Goal: Navigation & Orientation: Understand site structure

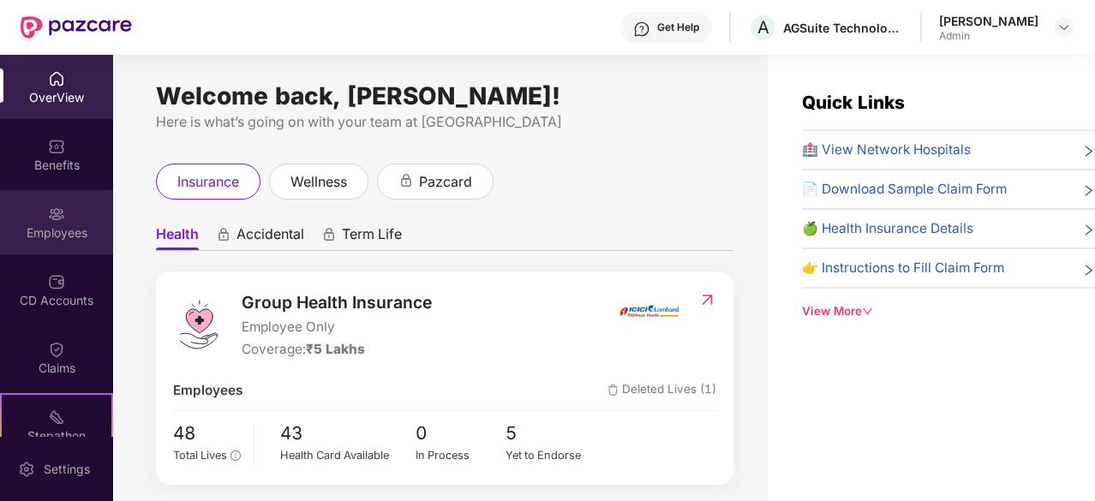
click at [50, 206] on img at bounding box center [56, 214] width 17 height 17
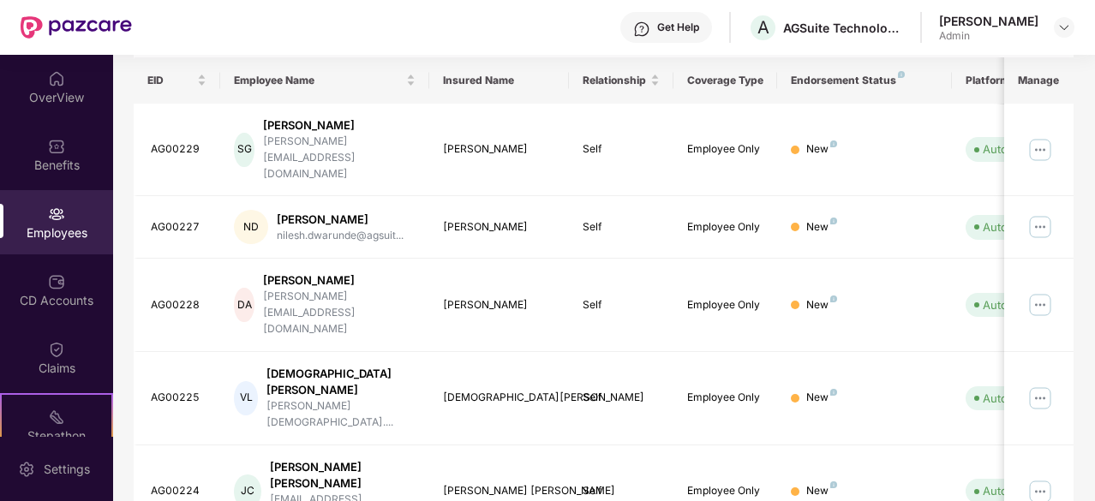
scroll to position [268, 0]
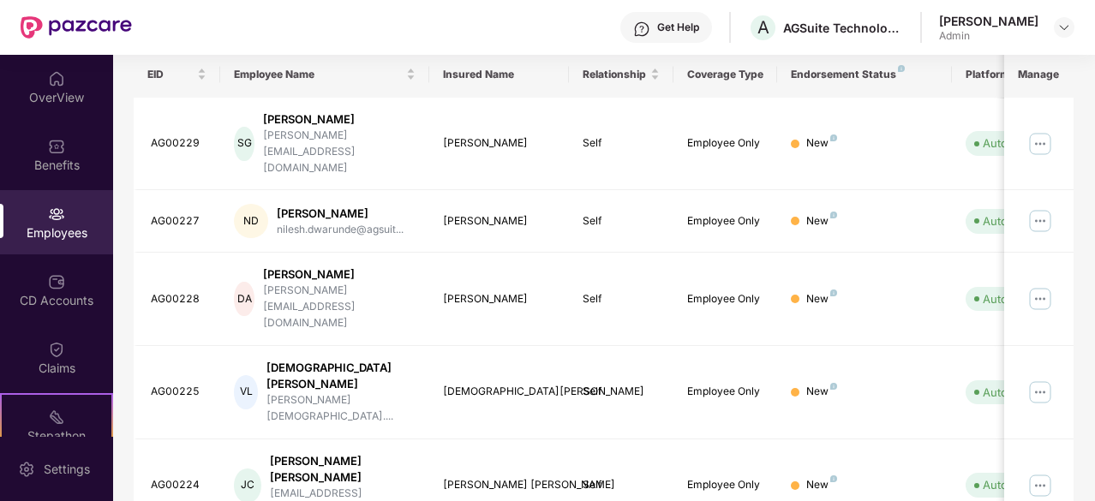
click at [872, 68] on div "Endorsement Status" at bounding box center [864, 75] width 147 height 14
click at [1066, 30] on img at bounding box center [1065, 28] width 14 height 14
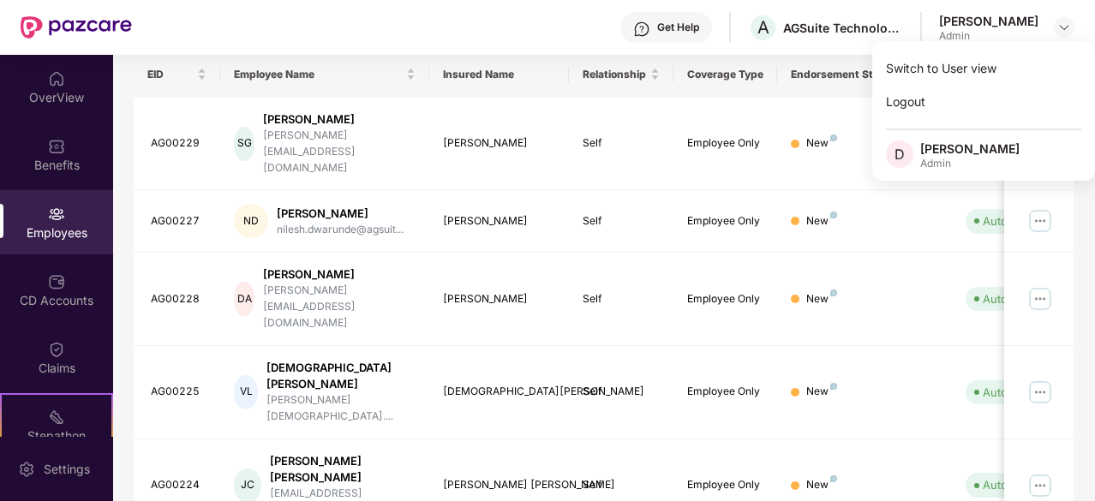
click at [551, 30] on div "Get Help A AGSuite Technologies Pvt Ltd Deblina Goswami Admin" at bounding box center [603, 27] width 943 height 55
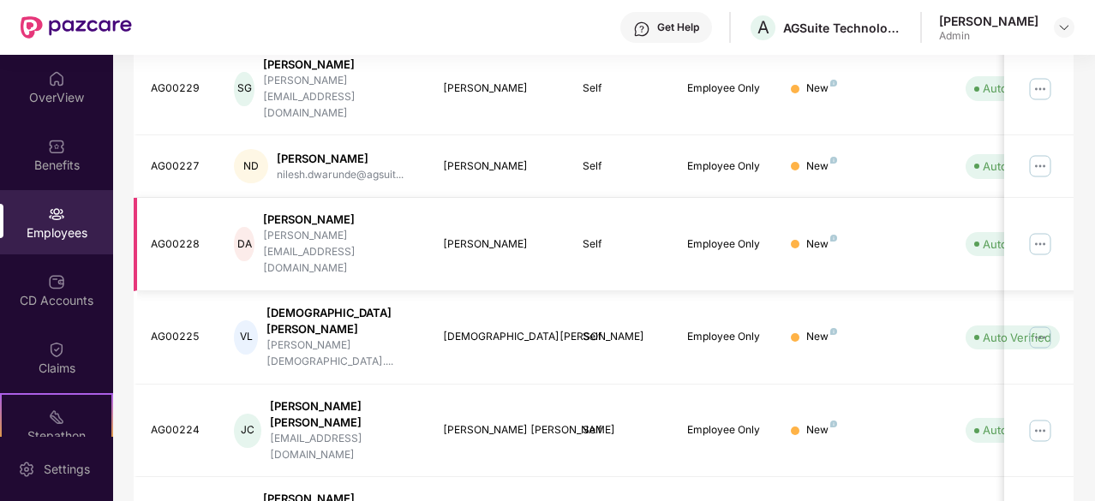
scroll to position [0, 0]
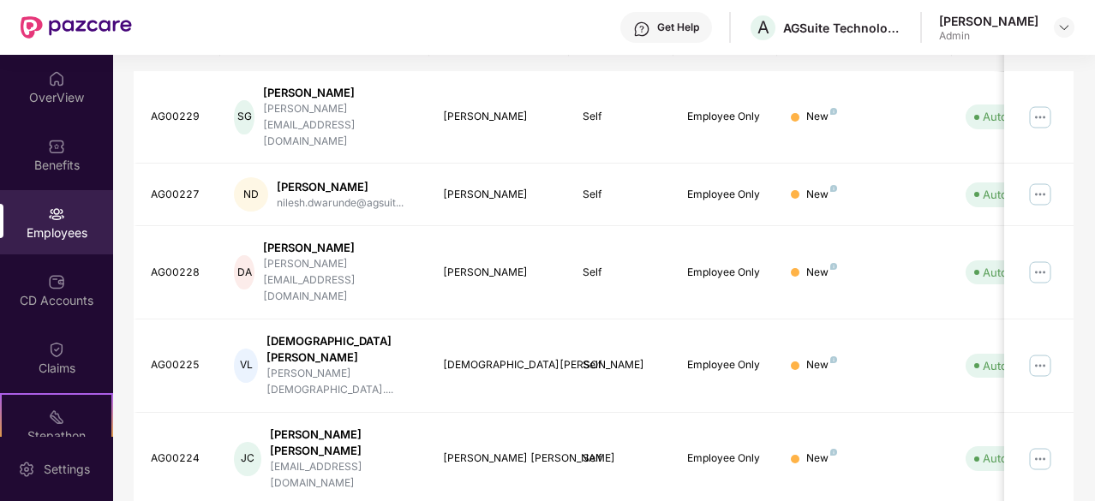
scroll to position [327, 0]
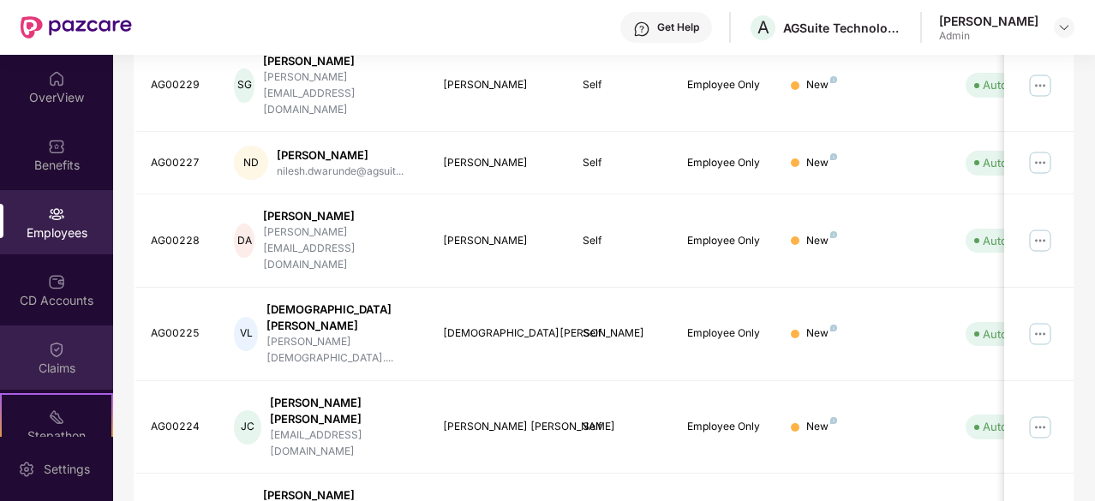
click at [59, 357] on img at bounding box center [56, 349] width 17 height 17
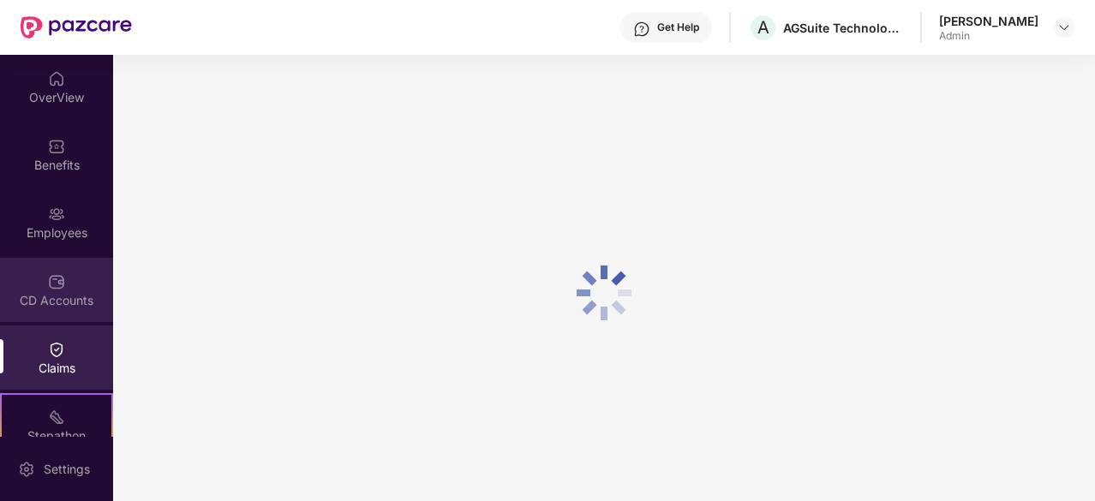
click at [59, 311] on div "CD Accounts" at bounding box center [56, 290] width 113 height 64
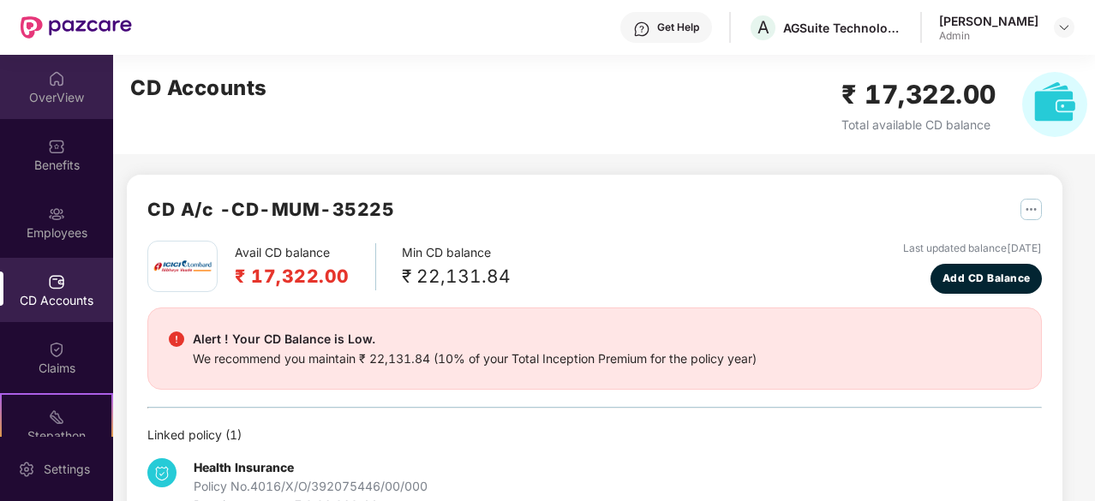
click at [66, 90] on div "OverView" at bounding box center [56, 97] width 113 height 17
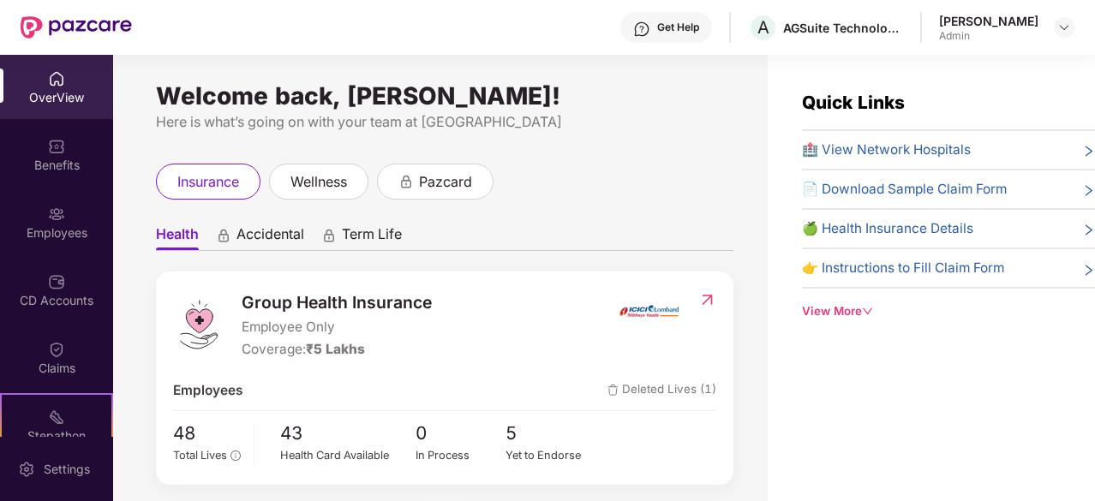
scroll to position [197, 0]
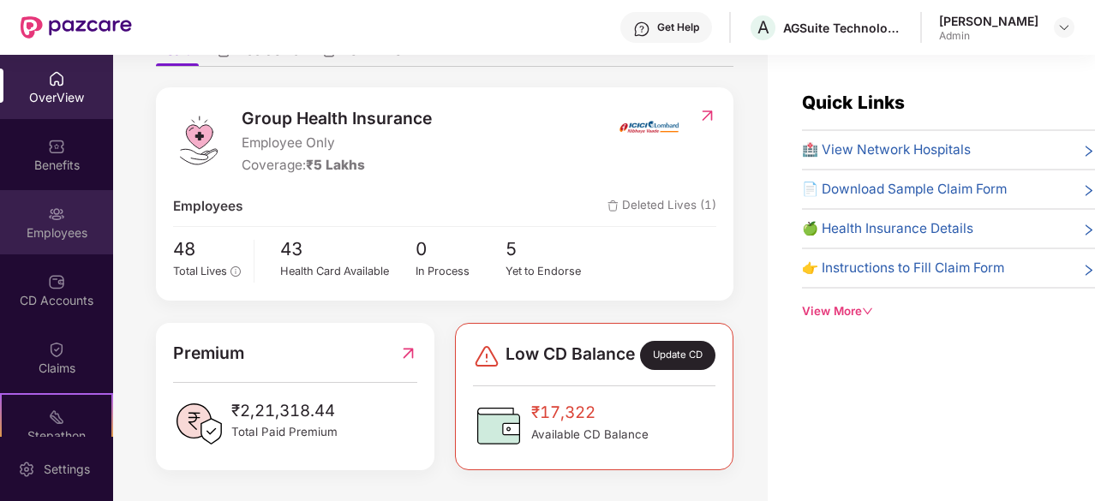
click at [57, 225] on div "Employees" at bounding box center [56, 233] width 113 height 17
